Goal: Task Accomplishment & Management: Manage account settings

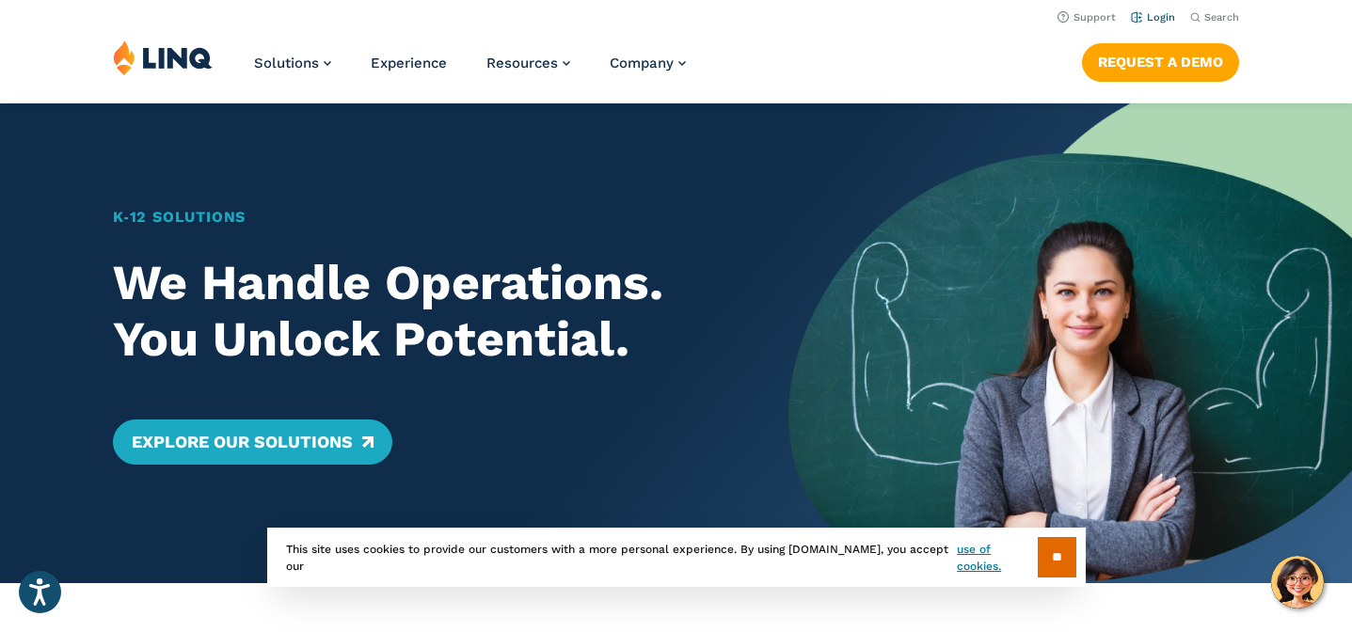
click at [1138, 21] on link "Login" at bounding box center [1153, 17] width 44 height 12
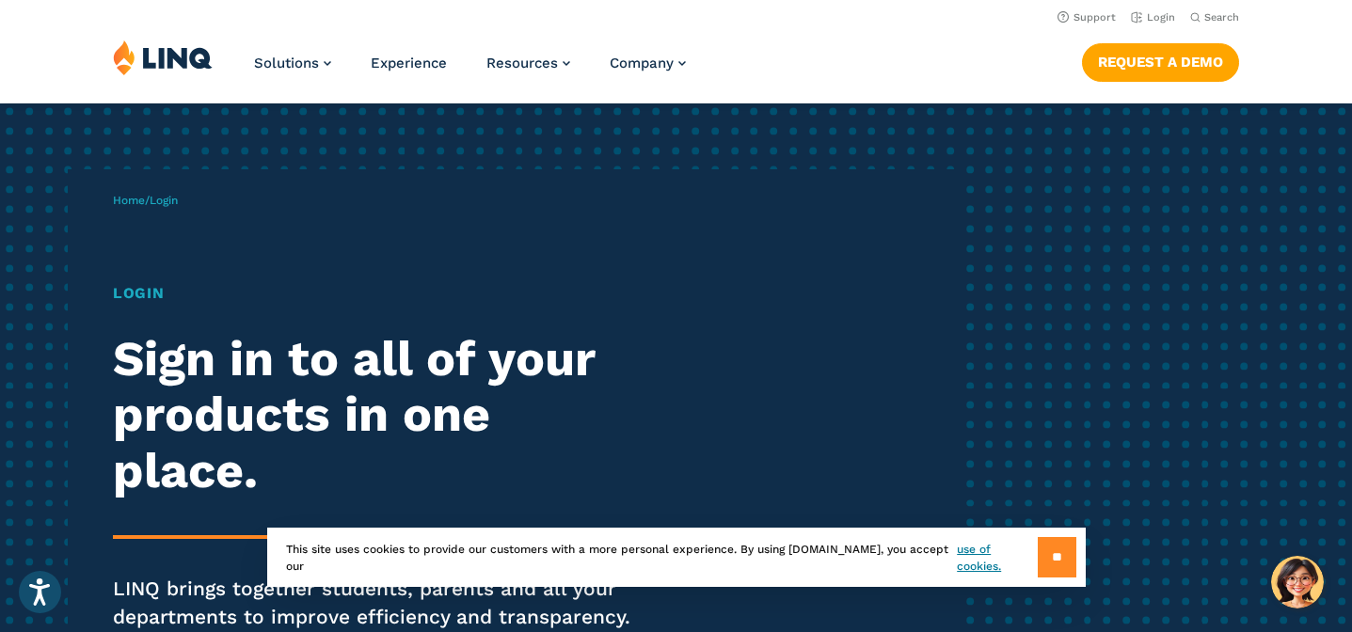
click at [1061, 562] on input "**" at bounding box center [1057, 557] width 39 height 40
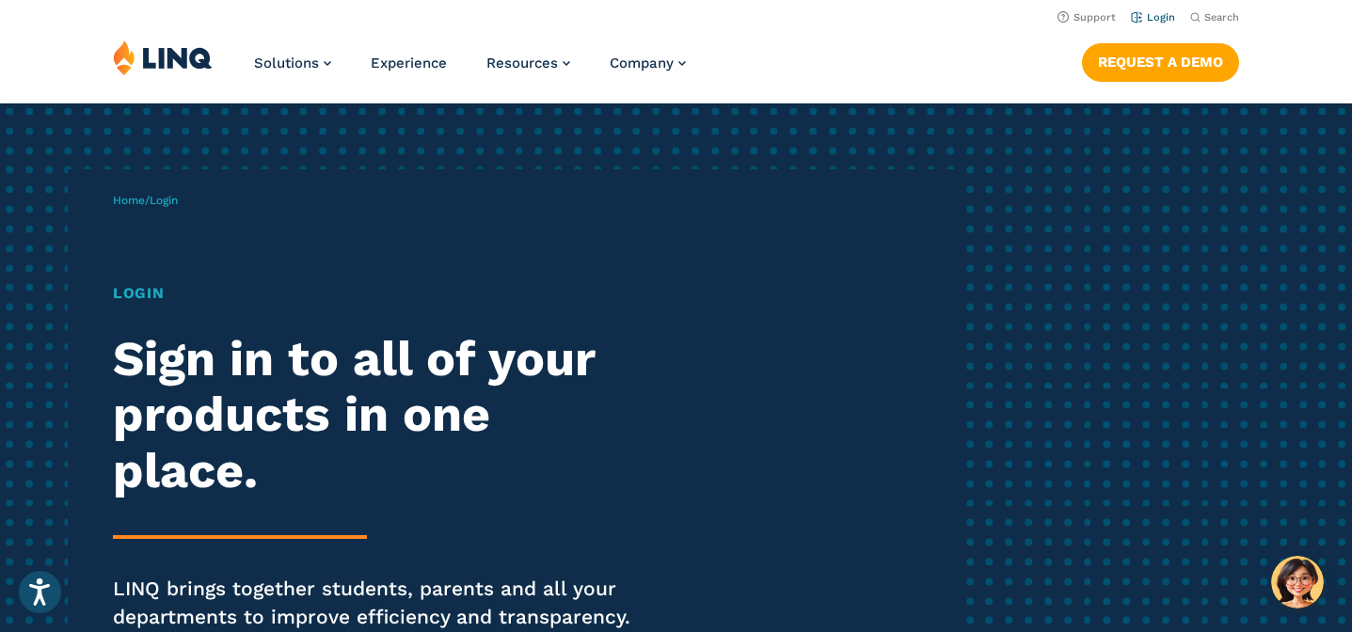
click at [1154, 19] on link "Login" at bounding box center [1153, 17] width 44 height 12
